Goal: Task Accomplishment & Management: Manage account settings

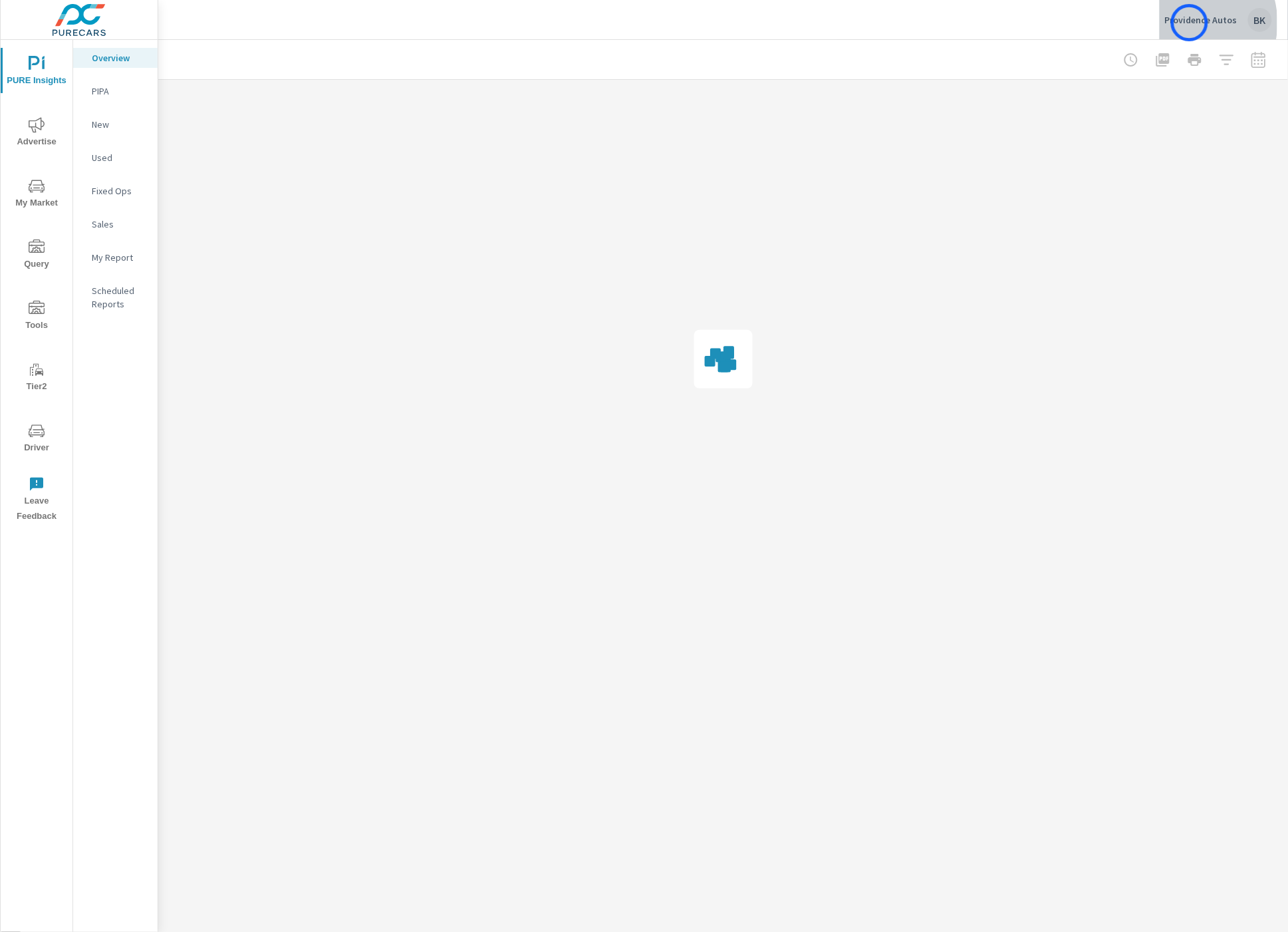
click at [1190, 23] on p "Providence Autos" at bounding box center [1201, 20] width 72 height 12
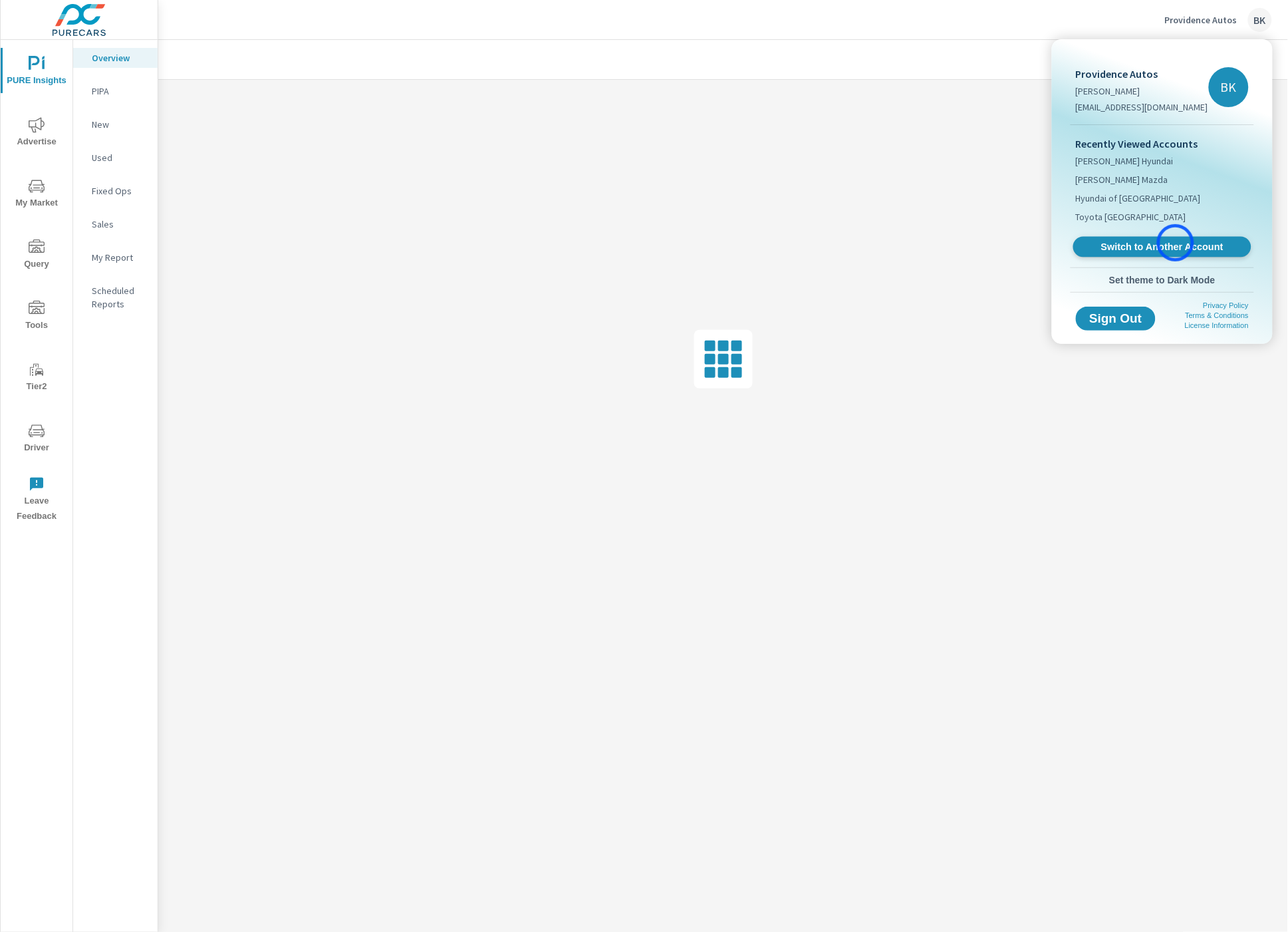
click at [1176, 243] on span "Switch to Another Account" at bounding box center [1162, 247] width 163 height 13
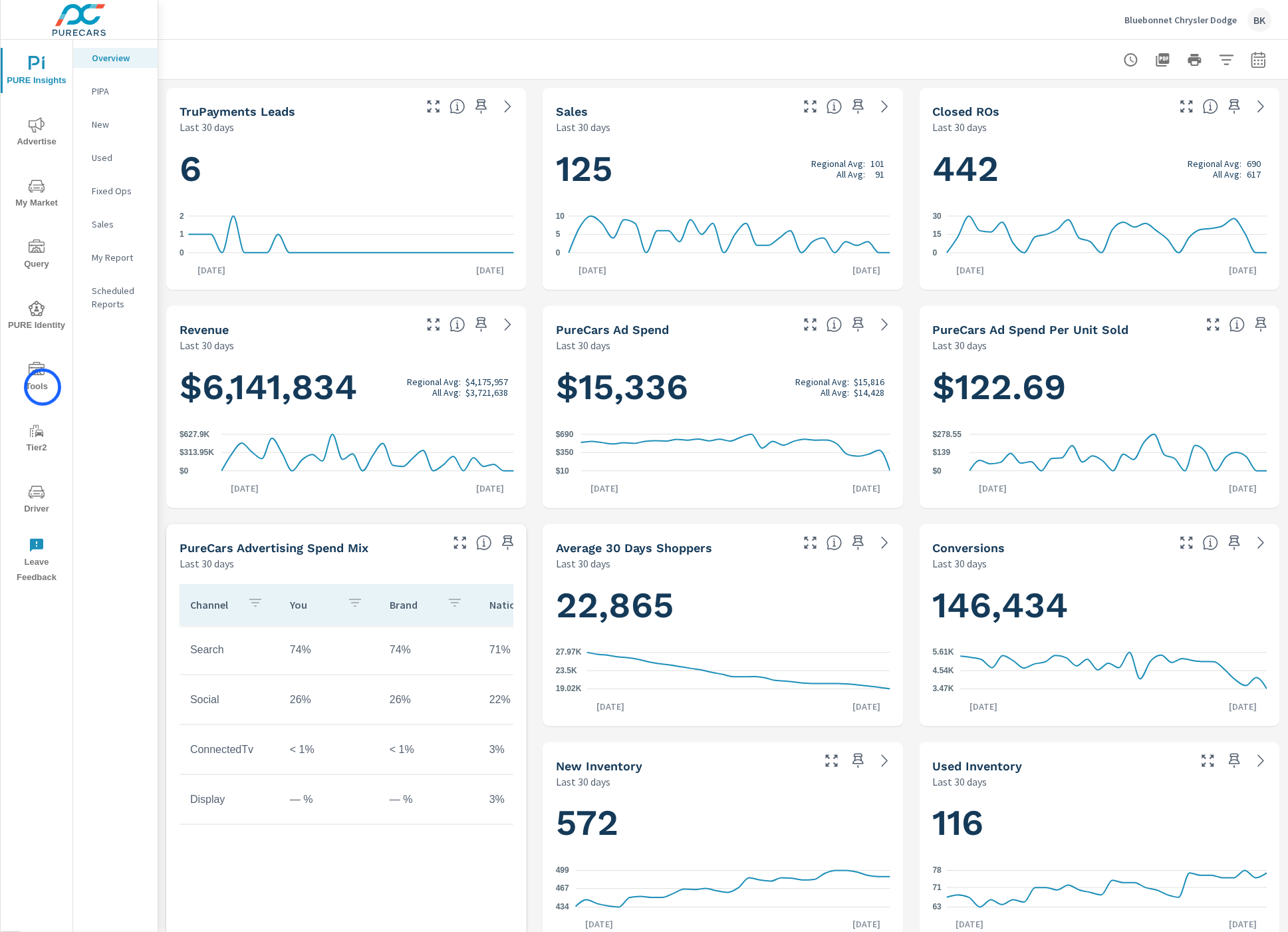
click at [43, 387] on span "Tools" at bounding box center [36, 378] width 64 height 33
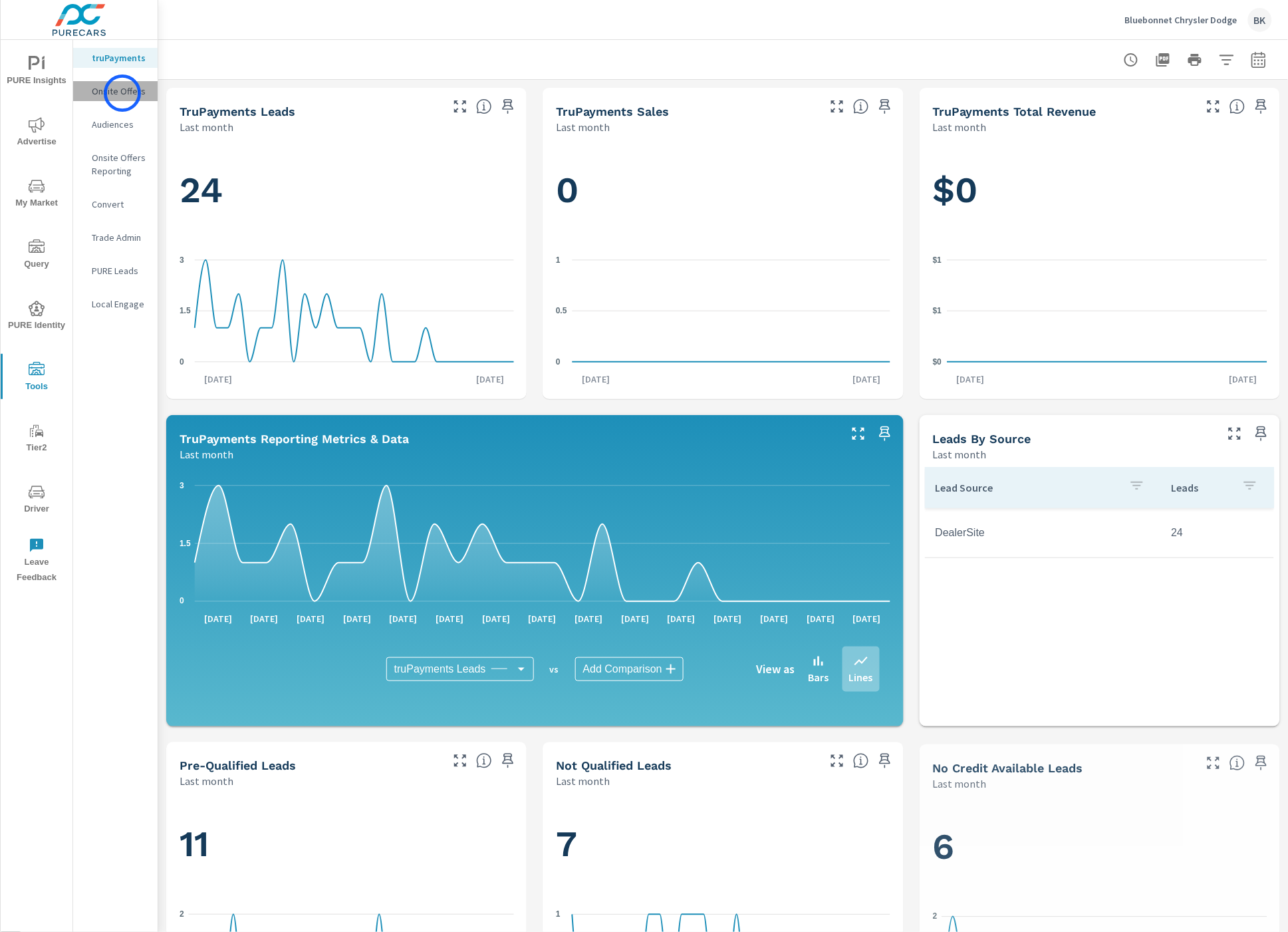
click at [122, 93] on p "Onsite Offers" at bounding box center [119, 91] width 55 height 13
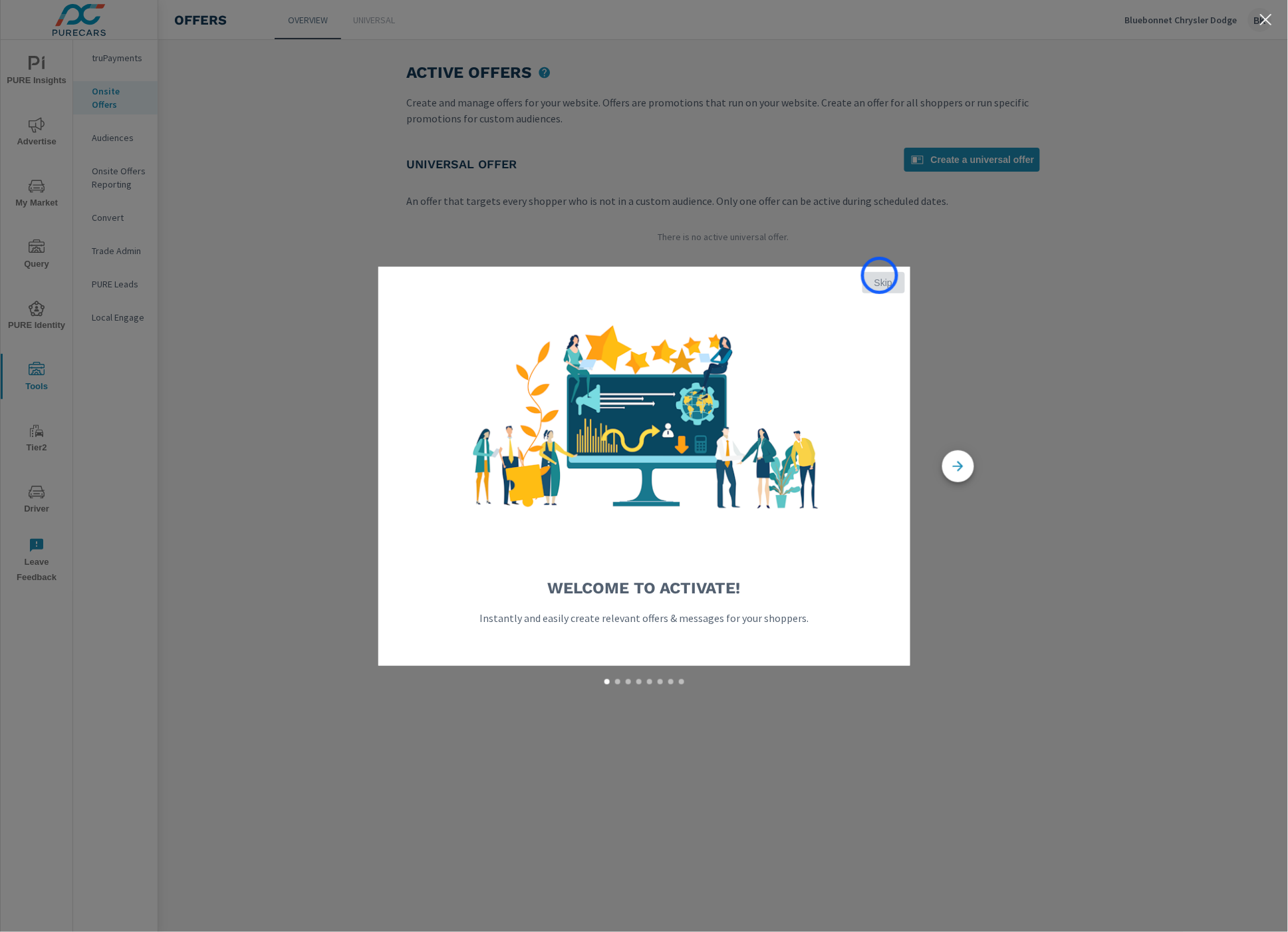
click at [880, 277] on span "Skip" at bounding box center [884, 283] width 32 height 12
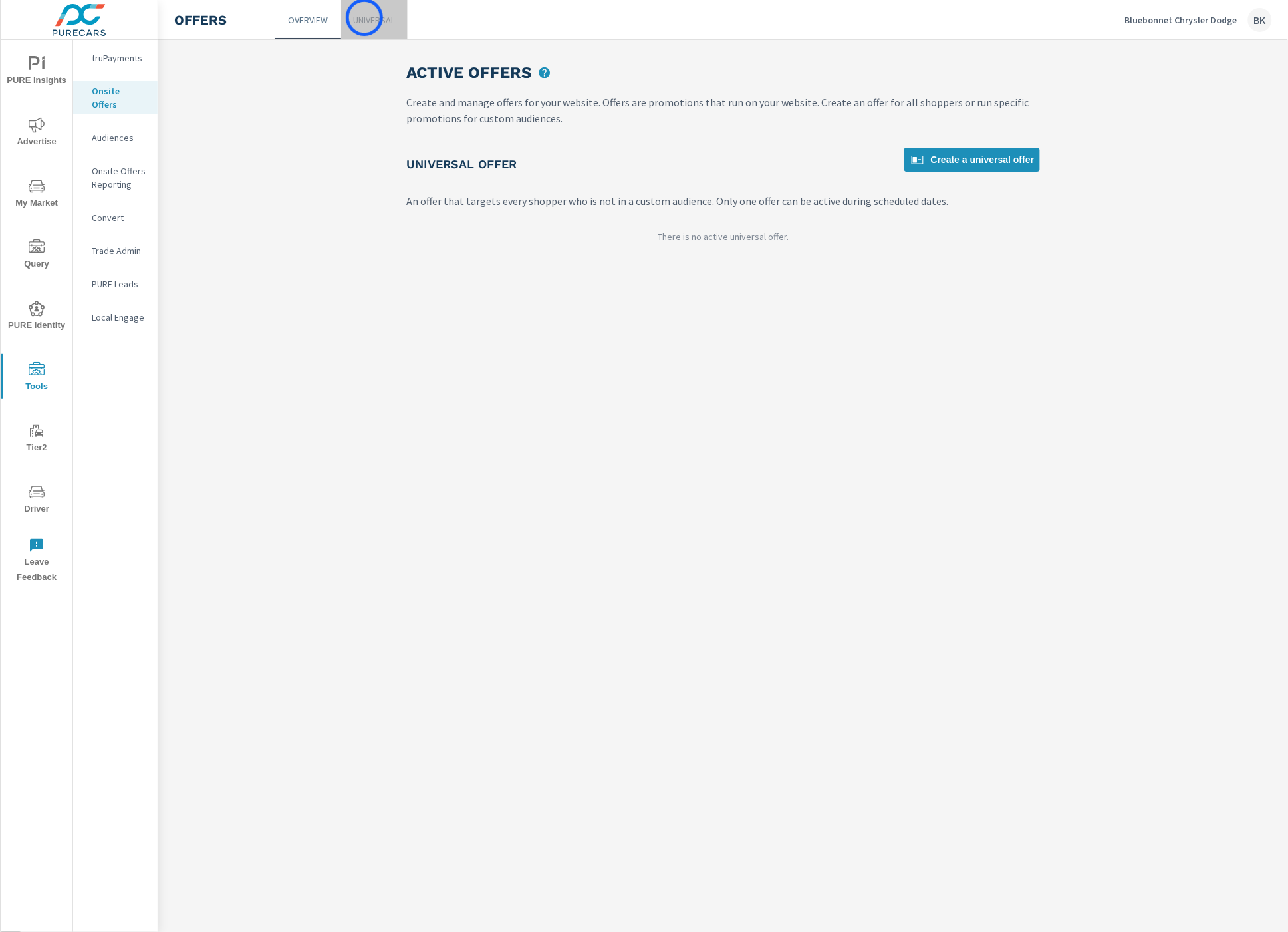
click at [365, 17] on p "Universal" at bounding box center [375, 20] width 42 height 13
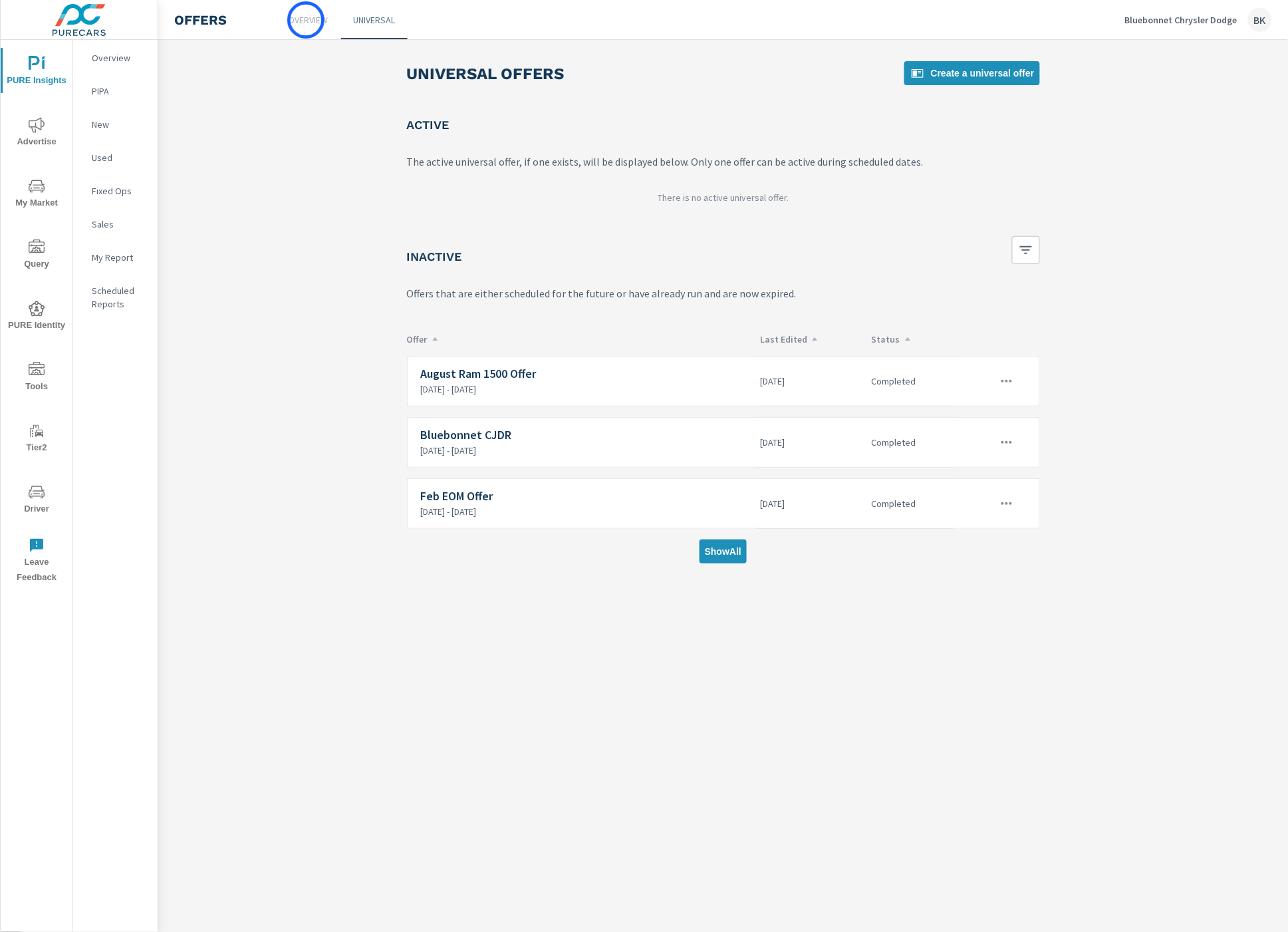
click at [306, 20] on p "Overview" at bounding box center [308, 20] width 40 height 13
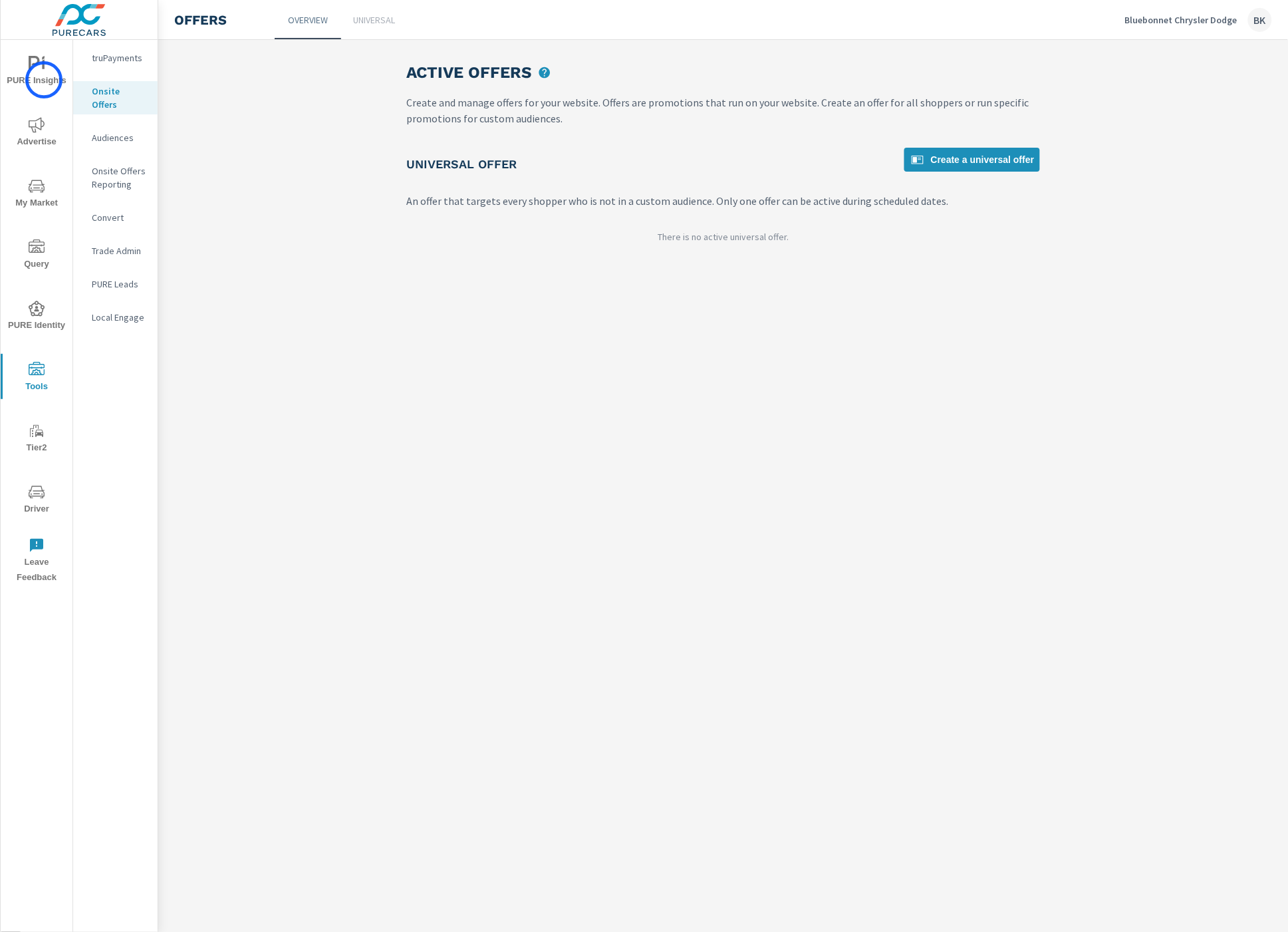
click at [44, 80] on span "PURE Insights" at bounding box center [36, 72] width 64 height 33
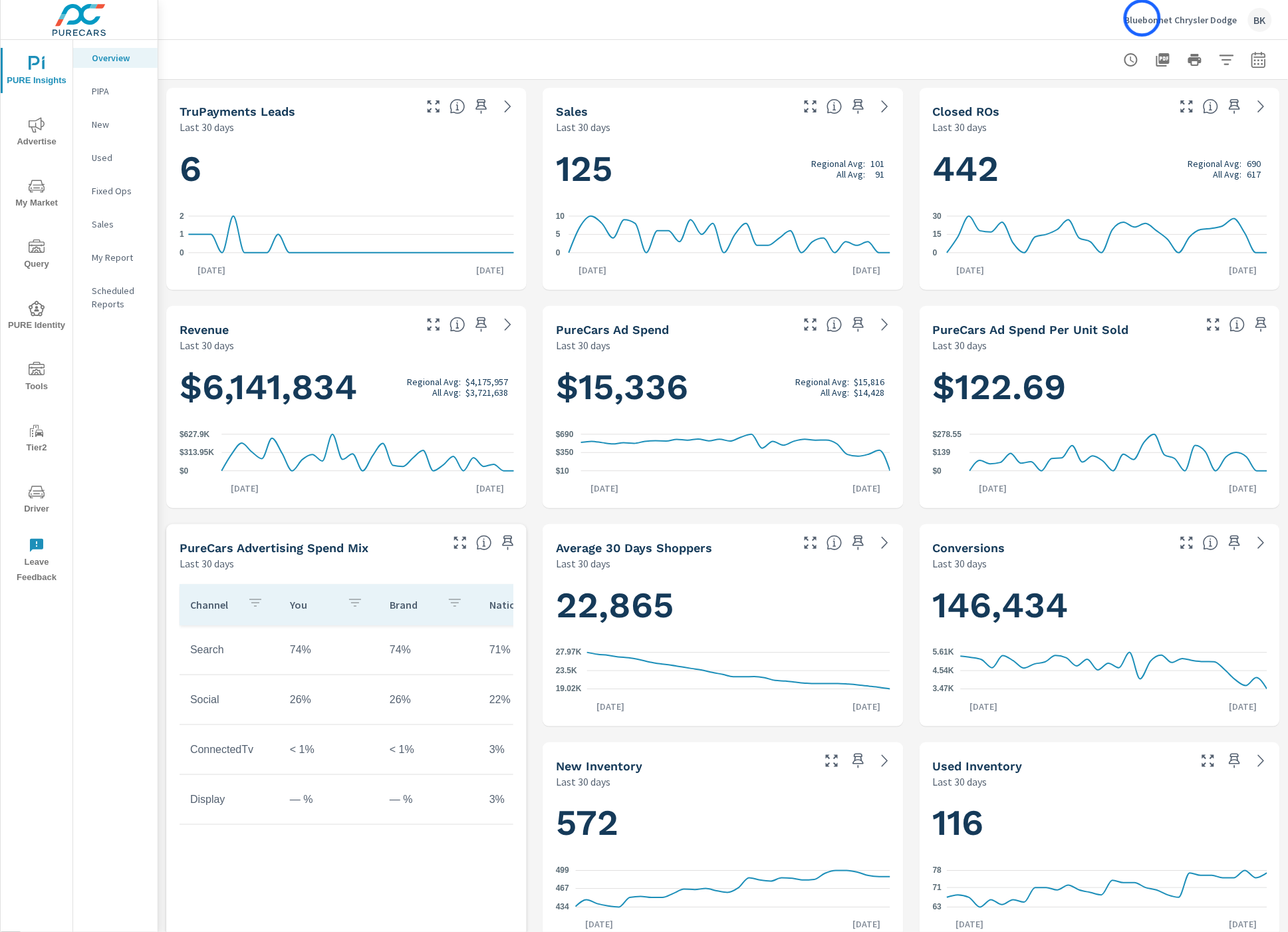
click at [1142, 18] on p "Bluebonnet Chrysler Dodge" at bounding box center [1182, 20] width 112 height 12
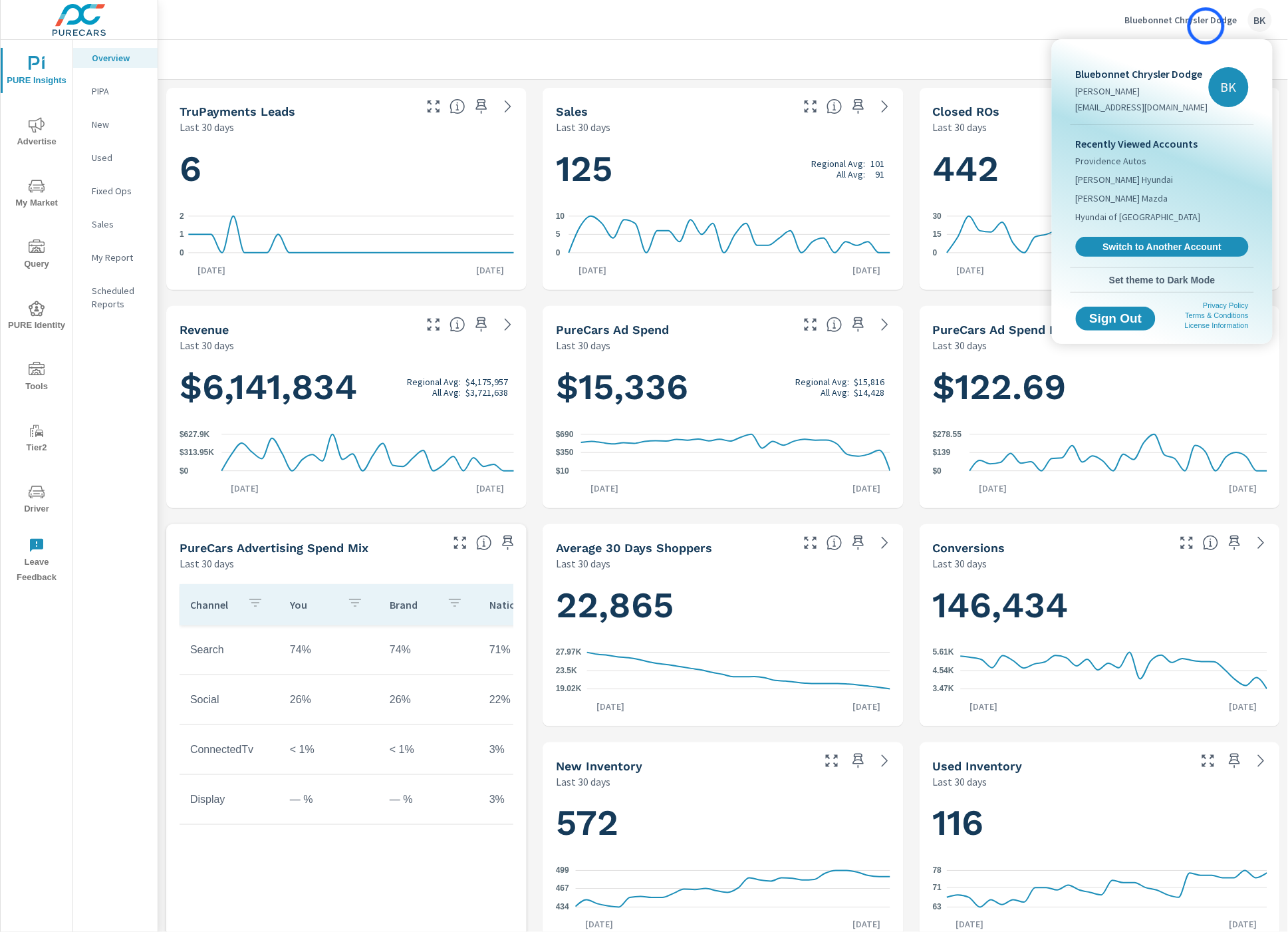
click at [1207, 26] on div at bounding box center [644, 466] width 1288 height 932
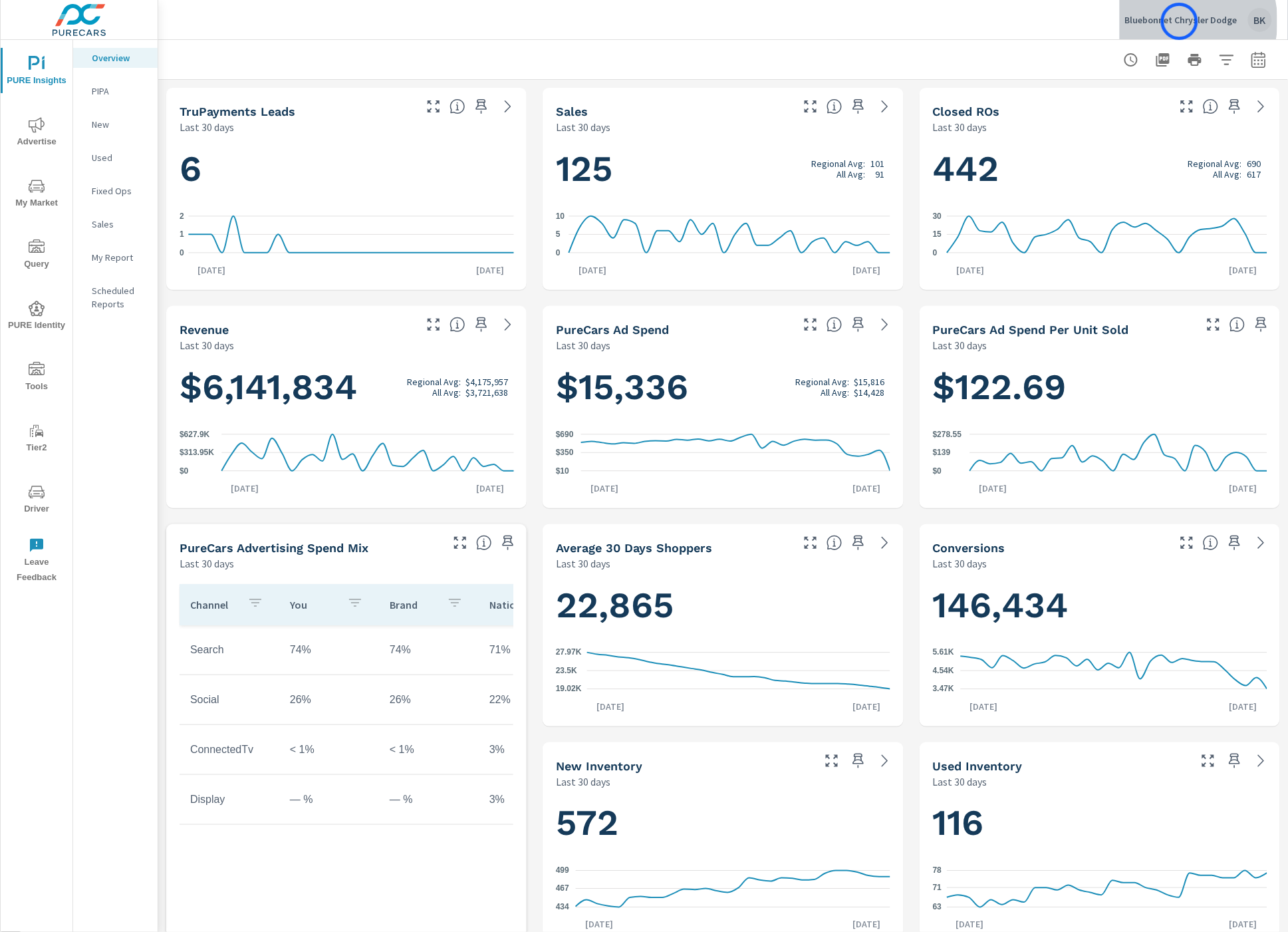
click at [1180, 21] on p "Bluebonnet Chrysler Dodge" at bounding box center [1182, 20] width 112 height 12
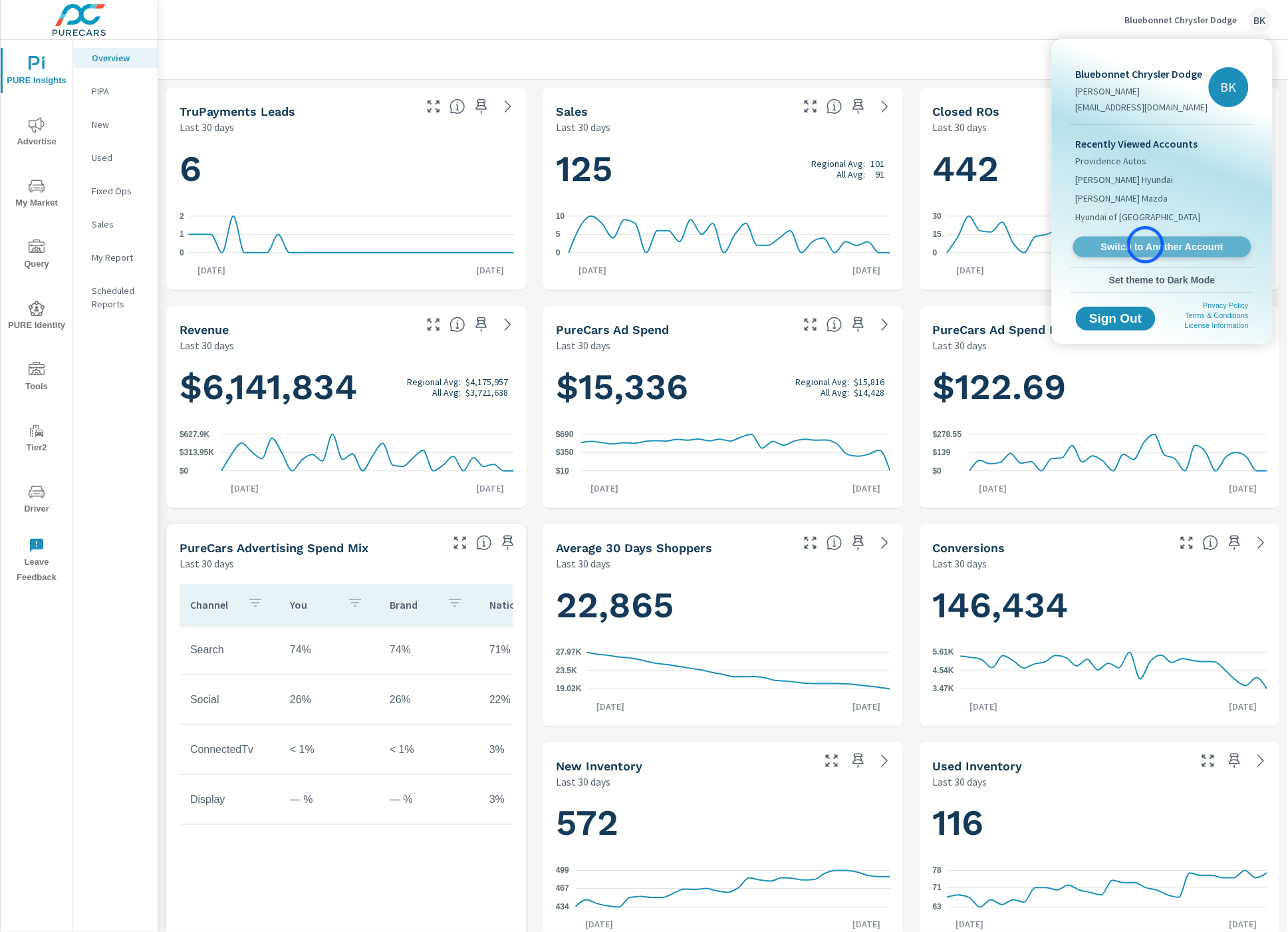
click at [1146, 245] on span "Switch to Another Account" at bounding box center [1162, 247] width 163 height 13
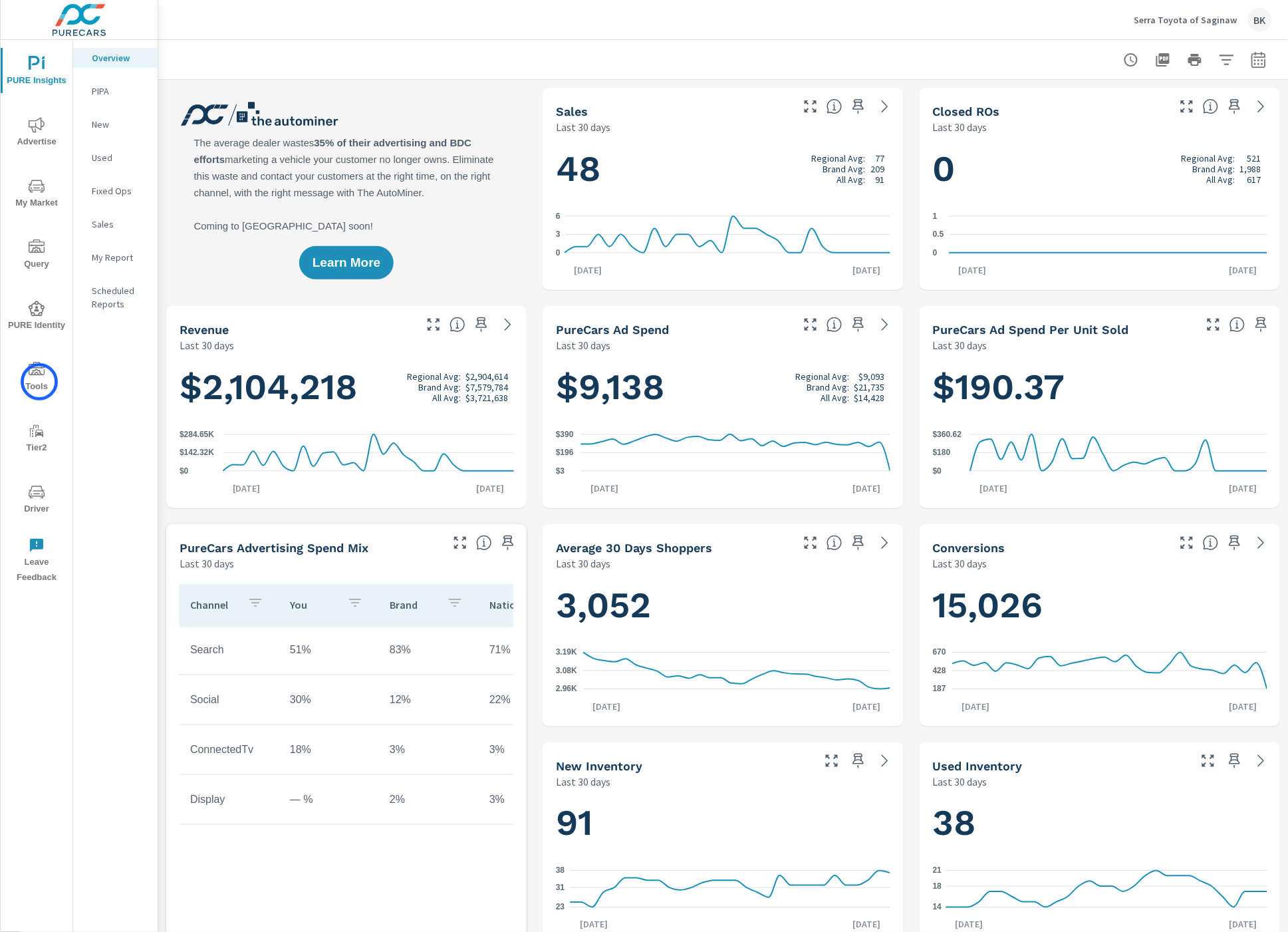
click at [39, 382] on span "Tools" at bounding box center [36, 378] width 64 height 33
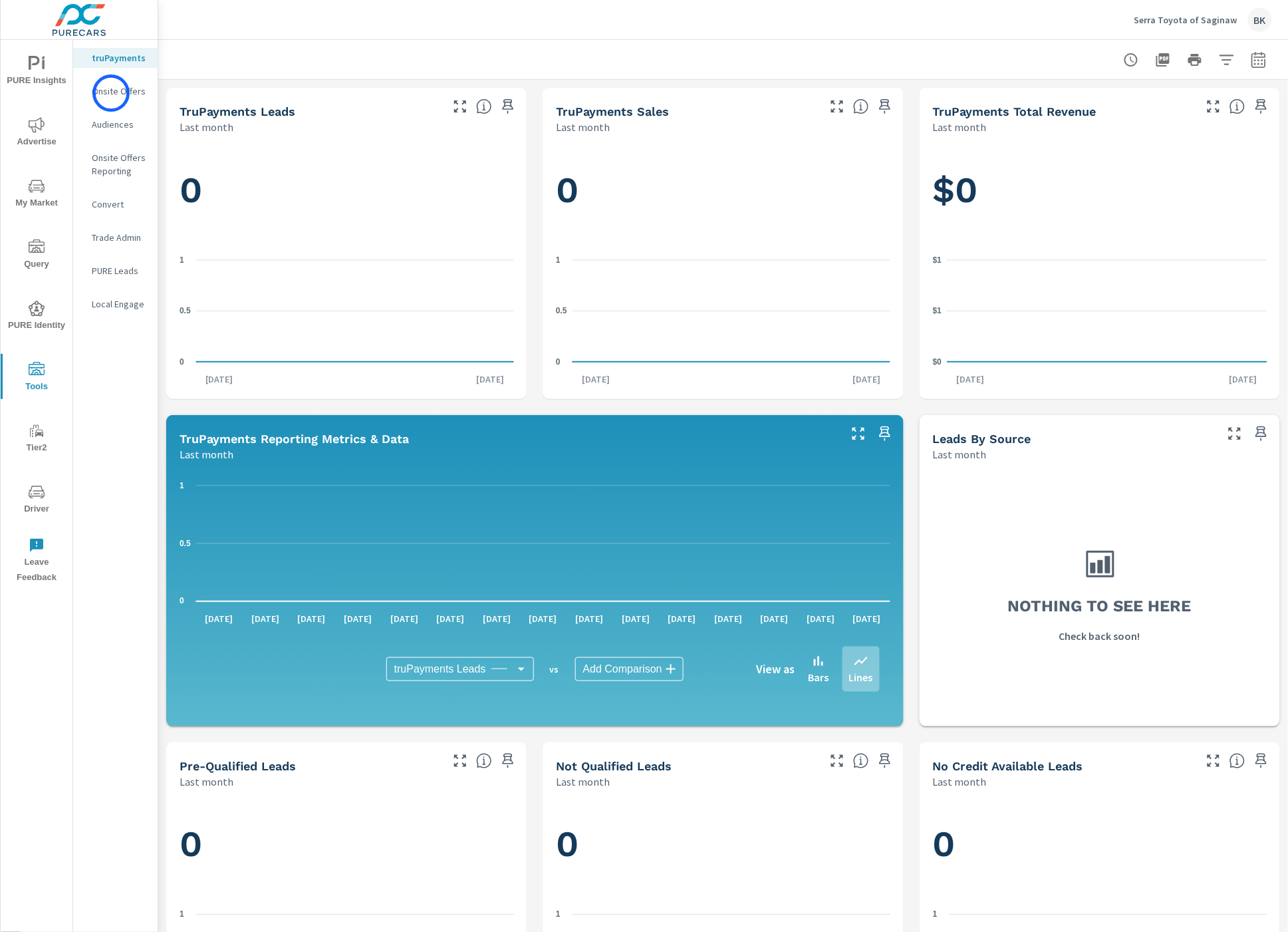
click at [111, 93] on p "Onsite Offers" at bounding box center [119, 91] width 55 height 13
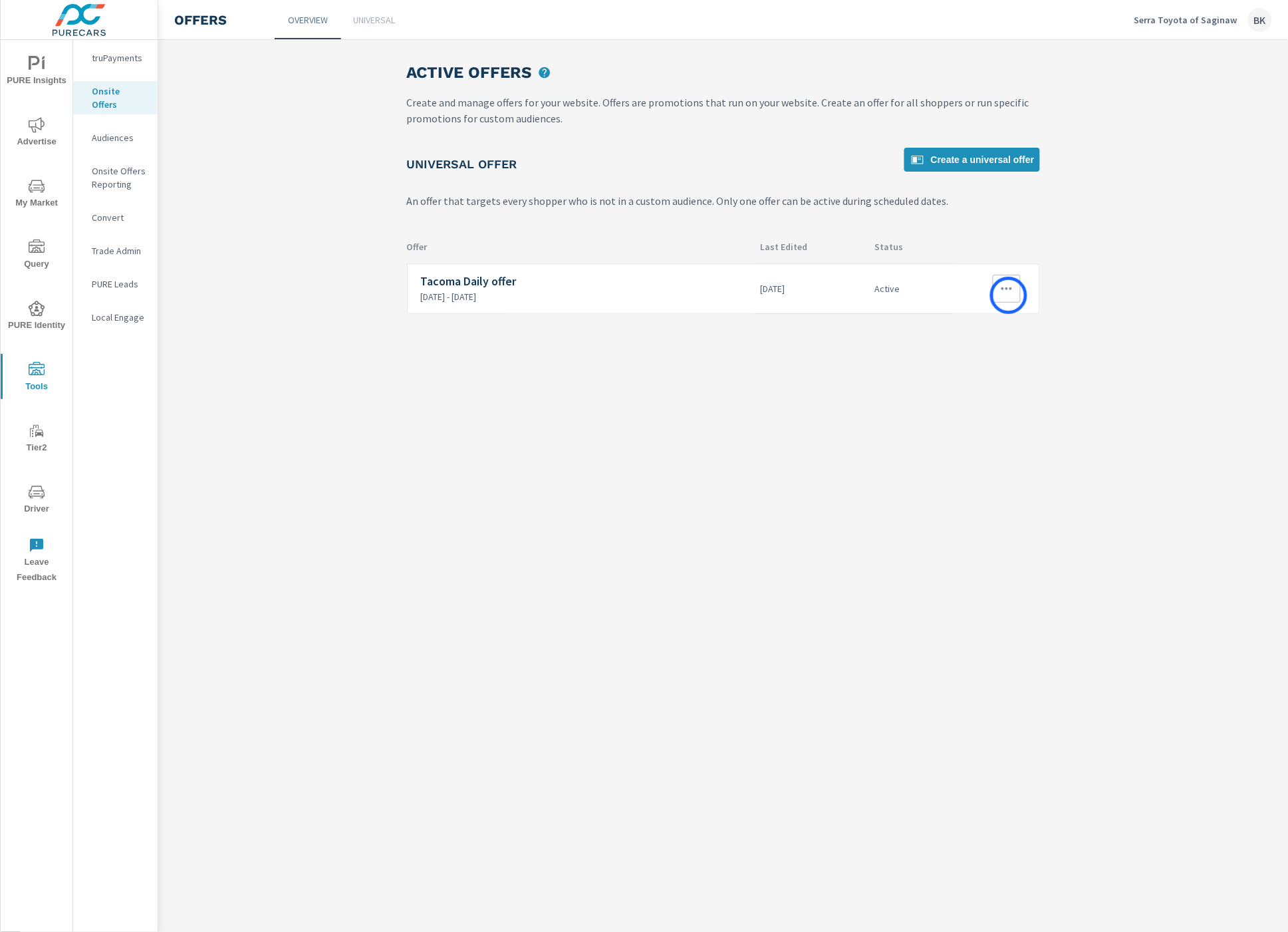
click at [1009, 295] on icon "button" at bounding box center [1007, 289] width 16 height 16
click at [987, 314] on link "Edit" at bounding box center [983, 318] width 74 height 32
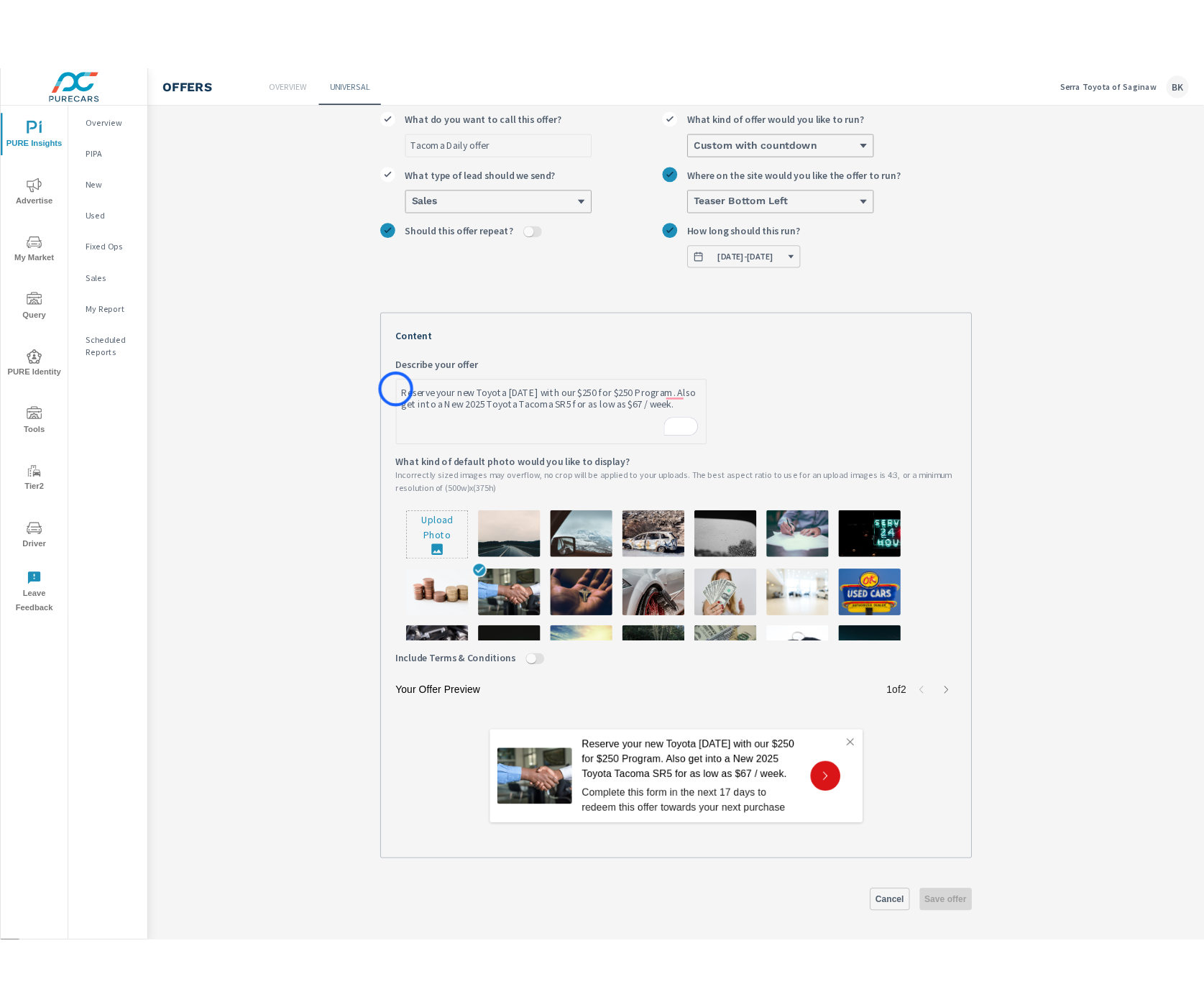
scroll to position [92, 0]
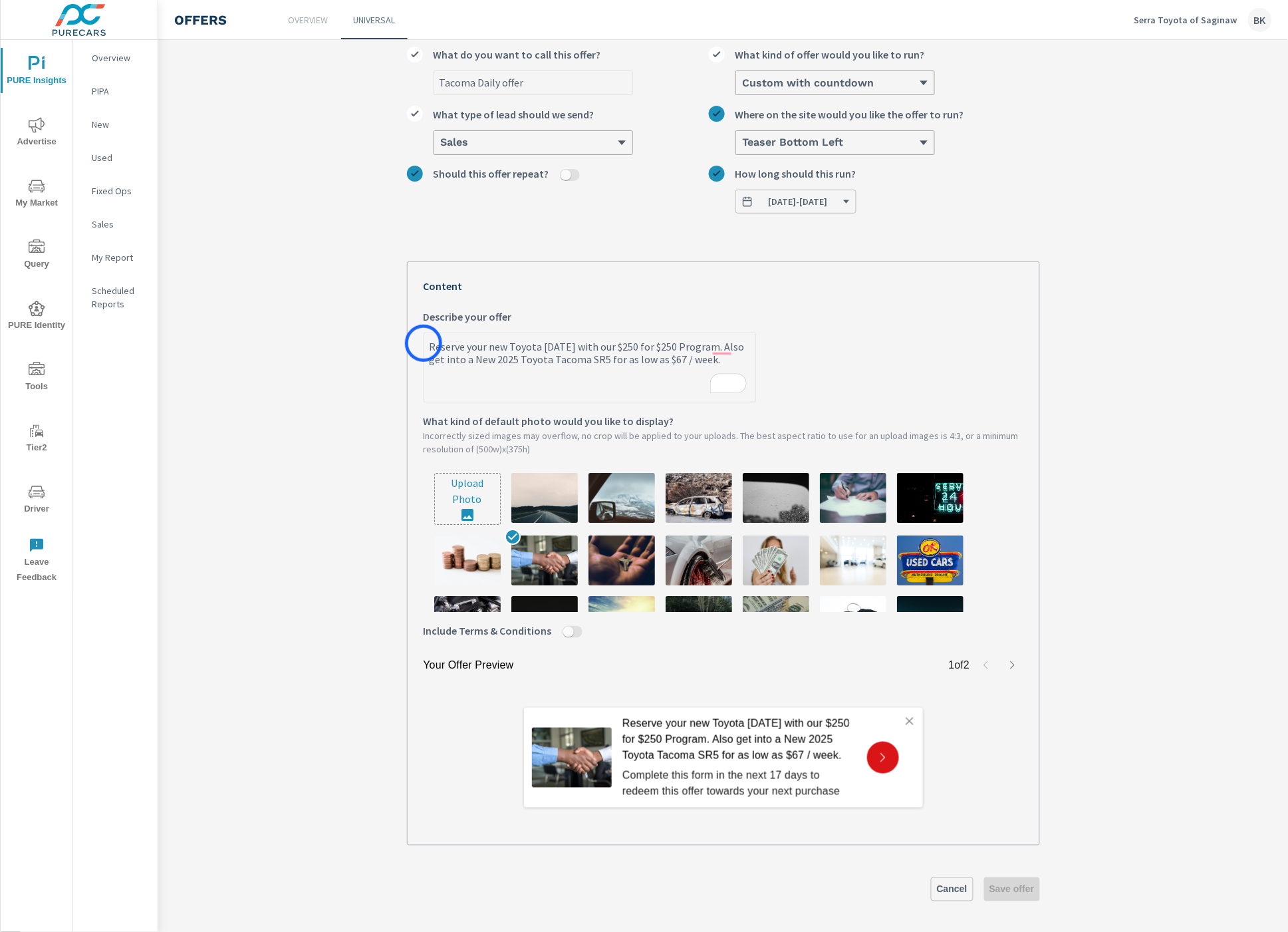
drag, startPoint x: 706, startPoint y: 360, endPoint x: 424, endPoint y: 343, distance: 282.5
click at [424, 343] on div "PURE Insights Advertise My Market Query PURE Identity Tools Tier2 Driver Leave …" at bounding box center [644, 466] width 1288 height 932
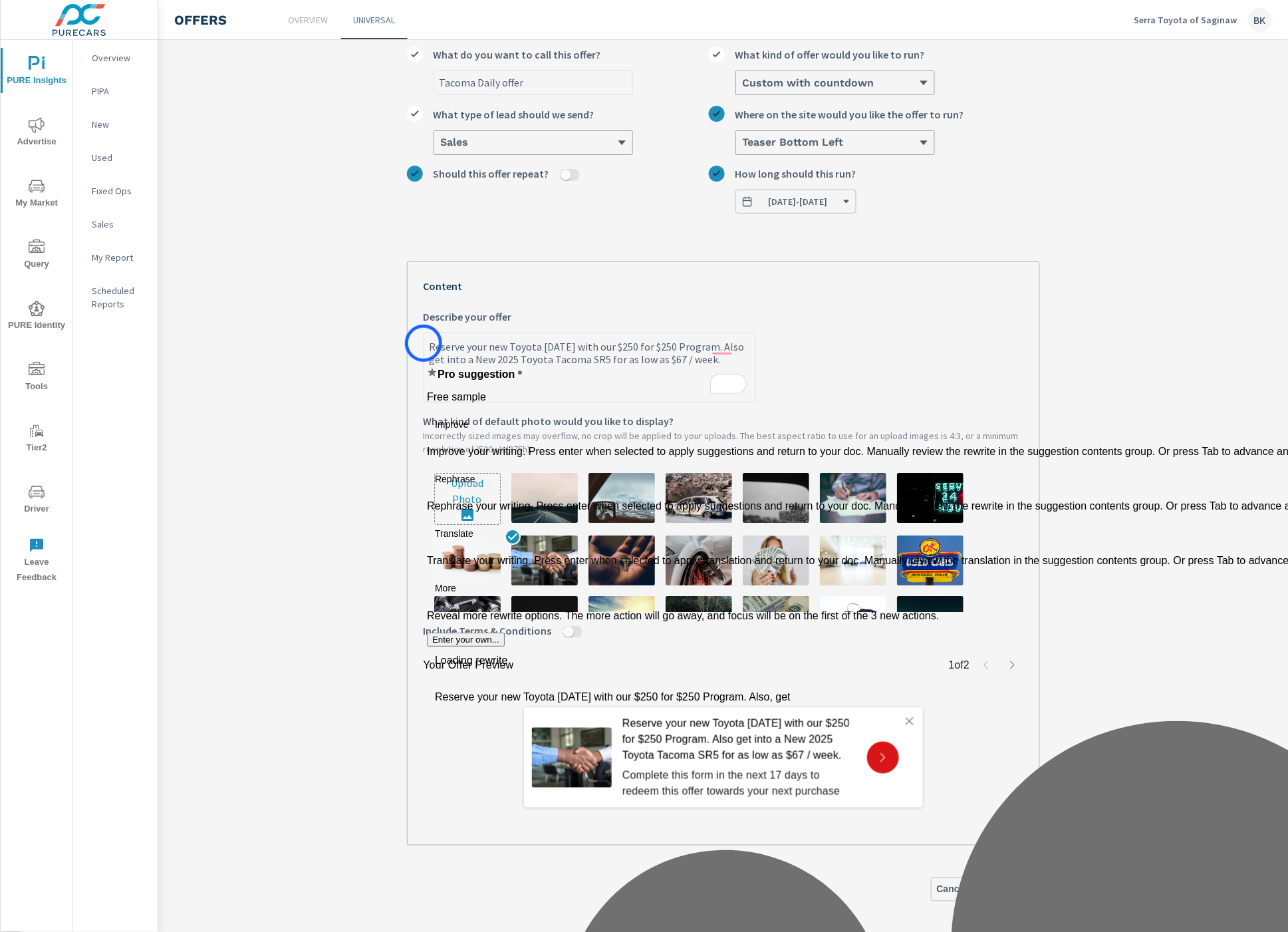
type textarea "x"
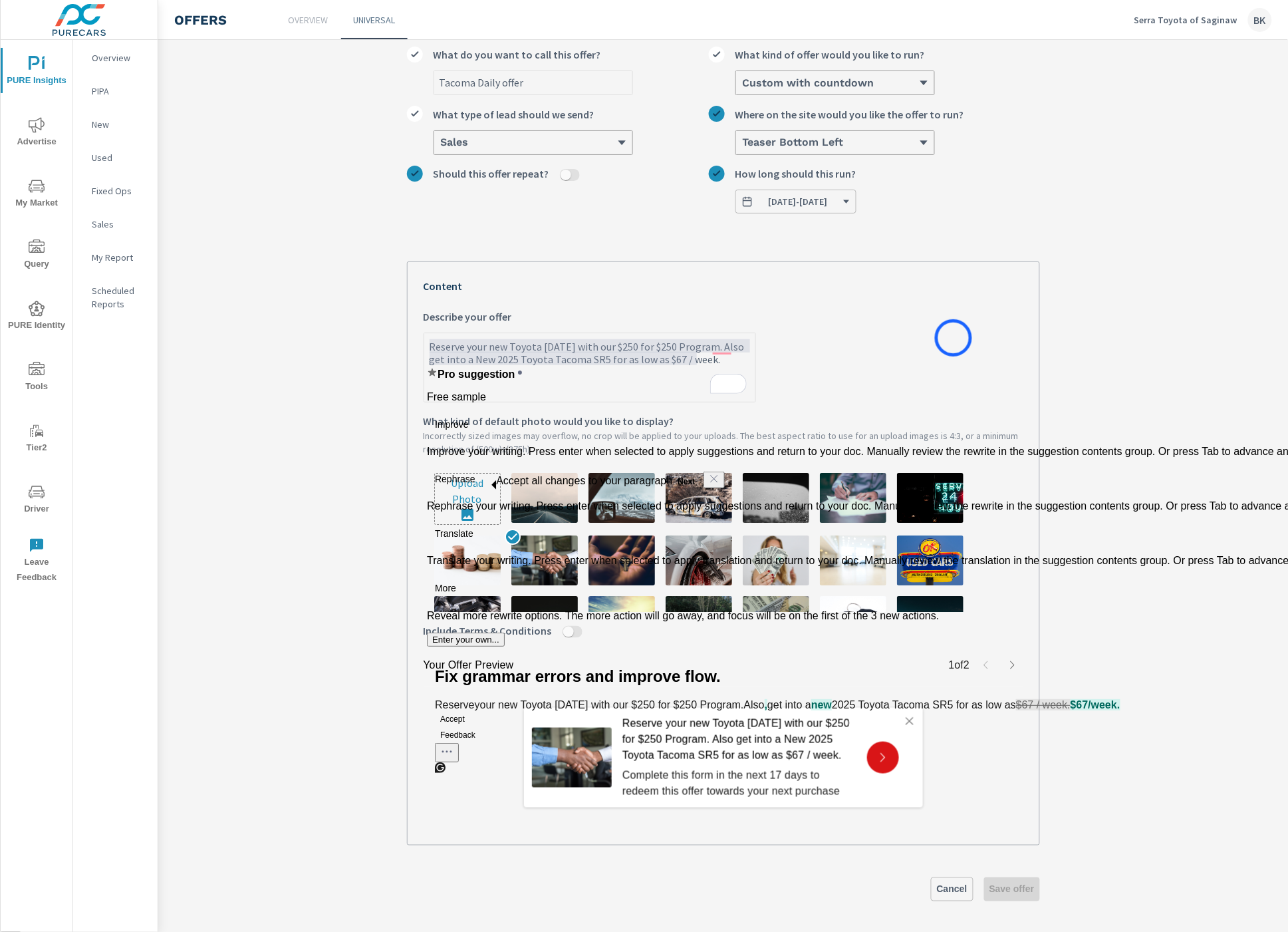
click at [954, 338] on label "Reserve your new Toyota [DATE] with our $250 for $250 Program. Also get into a …" at bounding box center [723, 355] width 600 height 94
click at [756, 338] on textarea "Reserve your new Toyota [DATE] with our $250 for $250 Program. Also get into a …" at bounding box center [590, 368] width 331 height 67
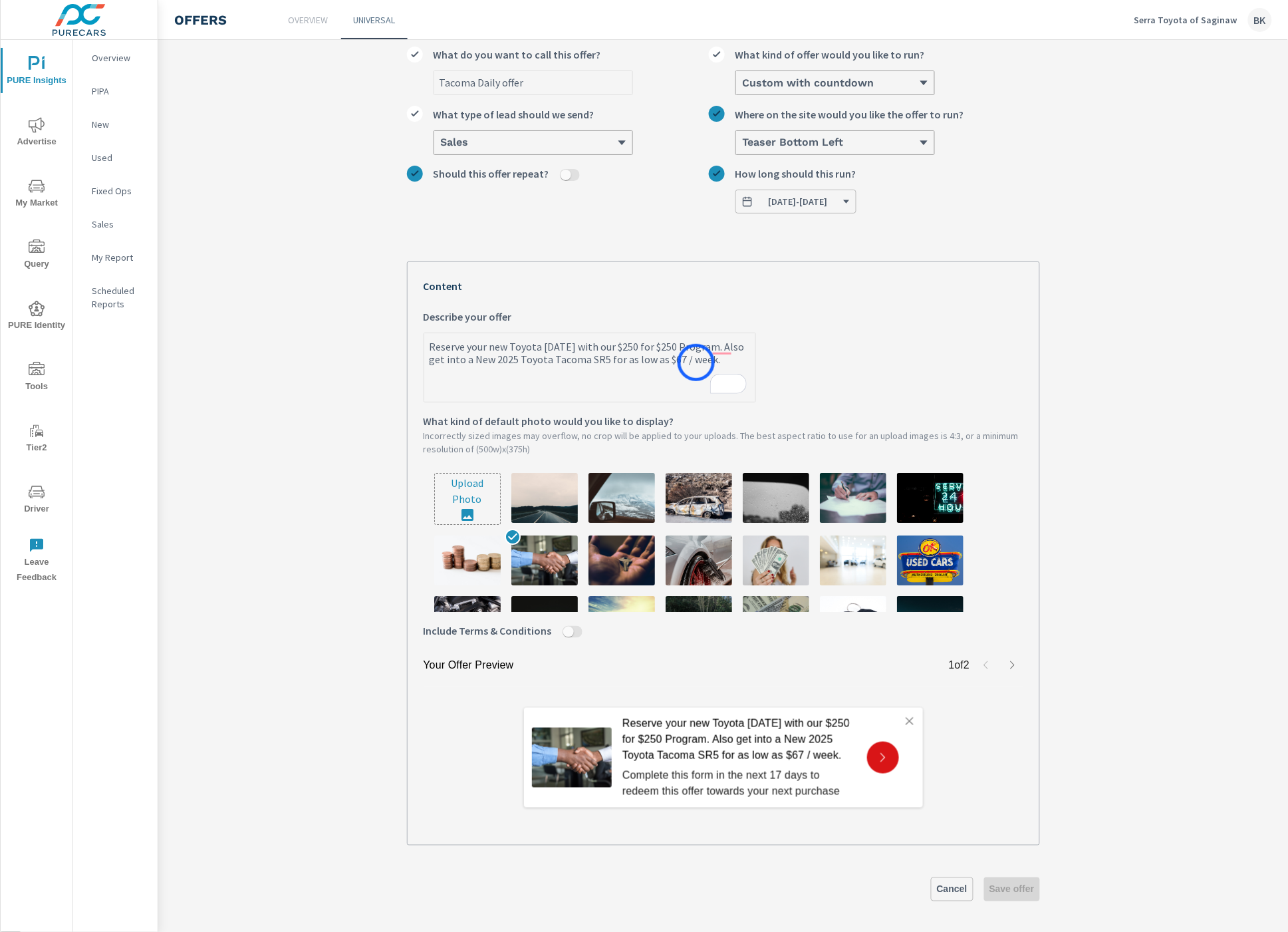
click at [696, 362] on textarea "Reserve your new Toyota [DATE] with our $250 for $250 Program. Also get into a …" at bounding box center [590, 368] width 331 height 67
drag, startPoint x: 701, startPoint y: 361, endPoint x: 424, endPoint y: 343, distance: 277.6
click at [424, 343] on div "PURE Insights Advertise My Market Query PURE Identity Tools Tier2 Driver Leave …" at bounding box center [644, 466] width 1288 height 932
type textarea "x"
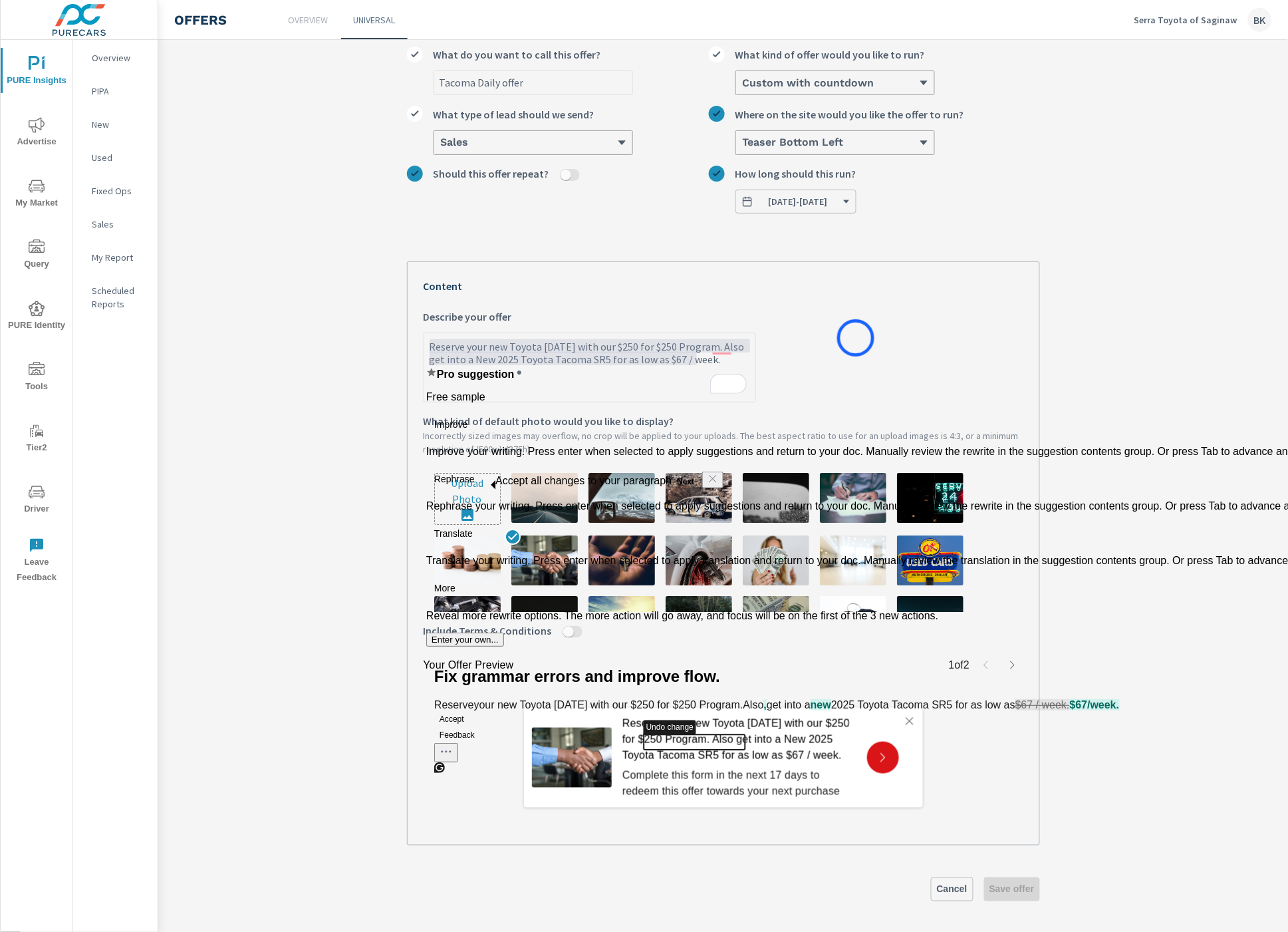
click at [856, 338] on label "Reserve your new Toyota [DATE] with our $250 for $250 Program. Also get into a …" at bounding box center [723, 355] width 600 height 94
click at [756, 338] on textarea "Reserve your new Toyota [DATE] with our $250 for $250 Program. Also get into a …" at bounding box center [590, 368] width 331 height 67
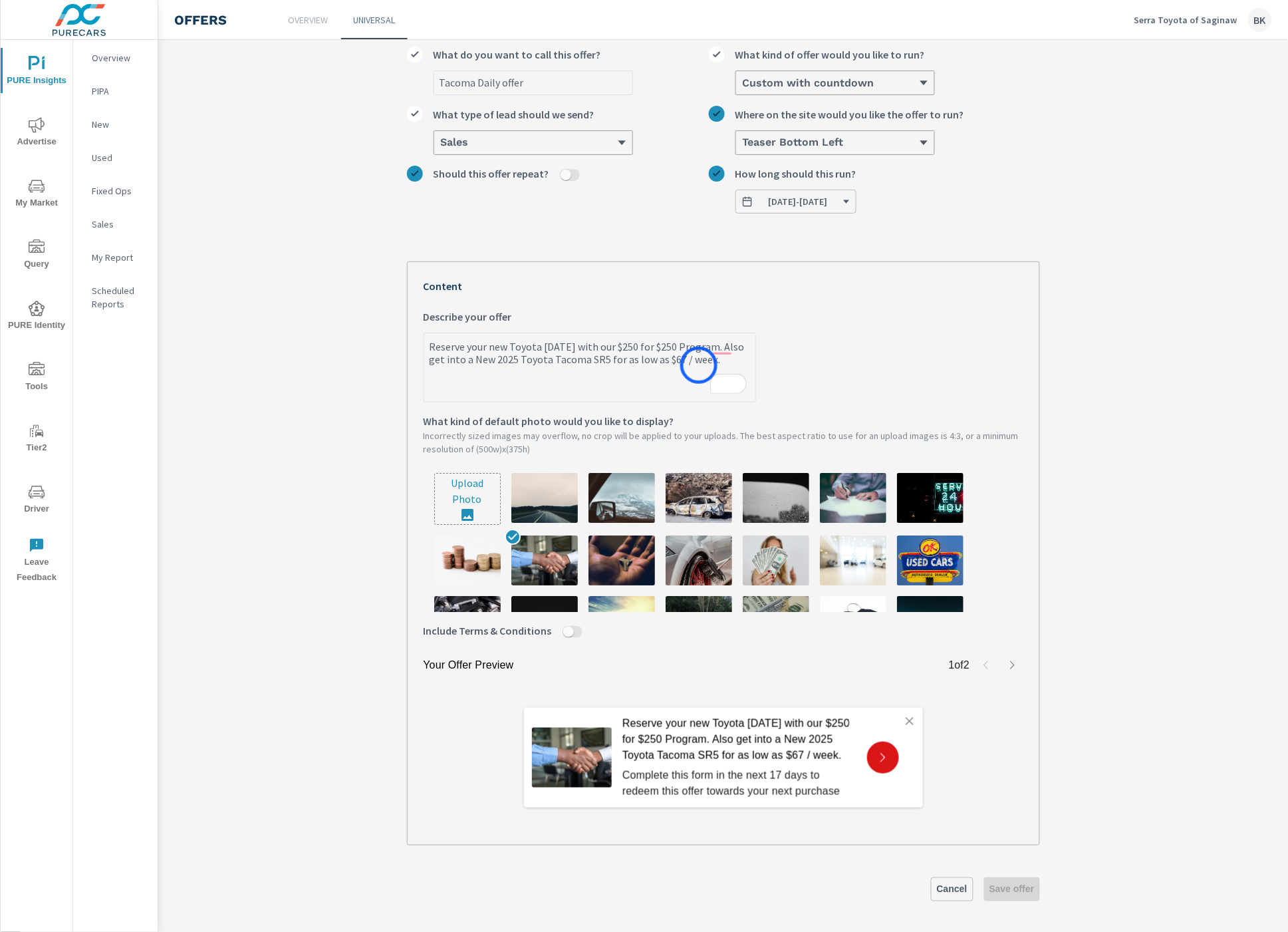
click at [703, 363] on textarea "Reserve your new Toyota [DATE] with our $250 for $250 Program. Also get into a …" at bounding box center [590, 368] width 331 height 67
drag, startPoint x: 612, startPoint y: 357, endPoint x: 580, endPoint y: 355, distance: 32.1
click at [580, 355] on textarea "Reserve your new Toyota [DATE] with our $250 for $250 Program. Also get into a …" at bounding box center [590, 368] width 331 height 67
drag, startPoint x: 703, startPoint y: 362, endPoint x: 433, endPoint y: 348, distance: 270.4
click at [433, 348] on textarea "Reserve your new Toyota [DATE] with our $250 for $250 Program. Also get into a …" at bounding box center [590, 368] width 331 height 67
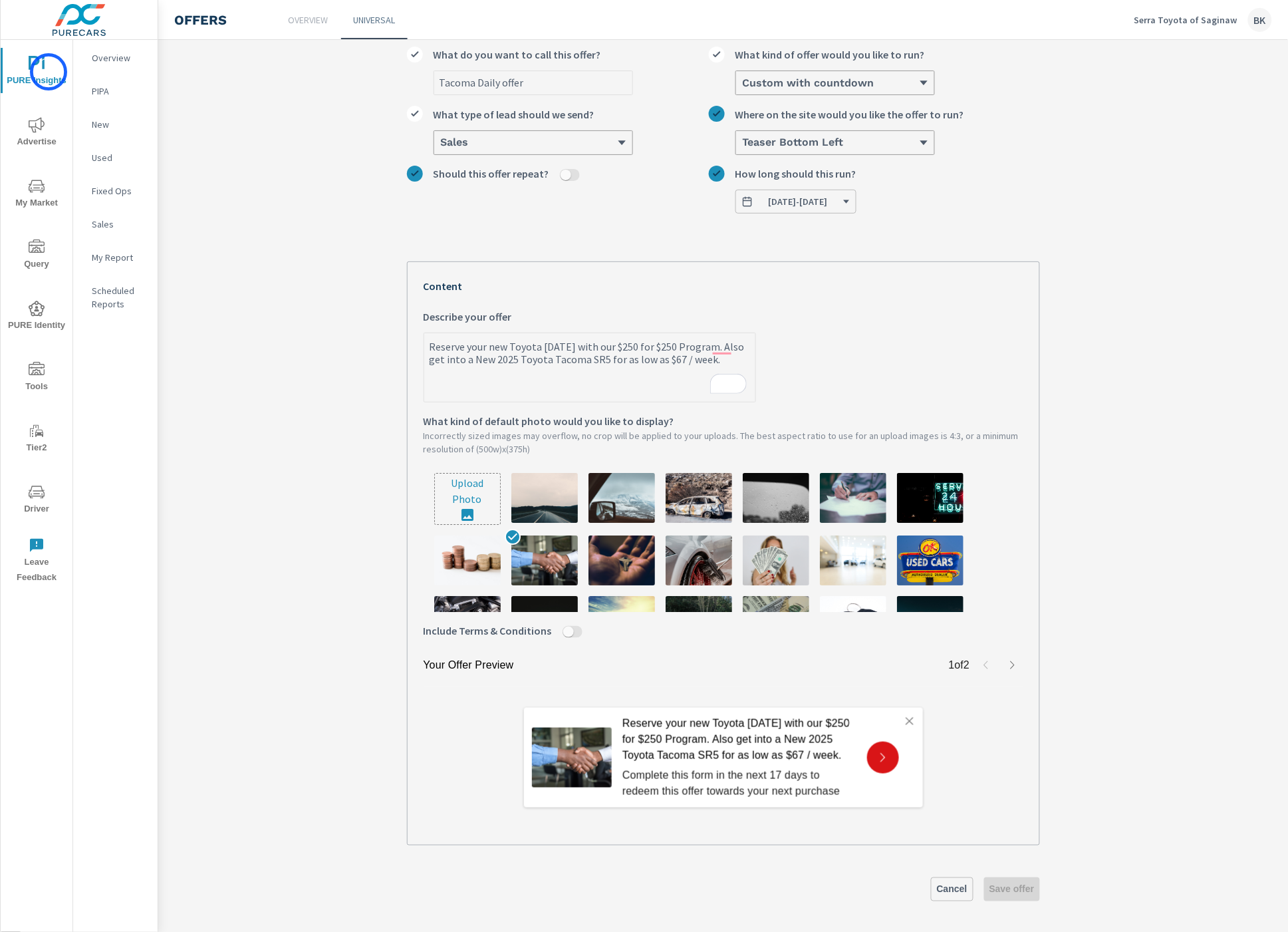
type textarea "x"
click at [49, 72] on span "PURE Insights" at bounding box center [36, 72] width 64 height 33
